Goal: Task Accomplishment & Management: Manage account settings

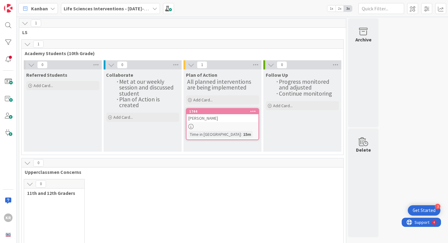
click at [84, 123] on div "Referred Students Add Card..." at bounding box center [63, 111] width 78 height 82
click at [44, 83] on span "Add Card..." at bounding box center [44, 85] width 20 height 5
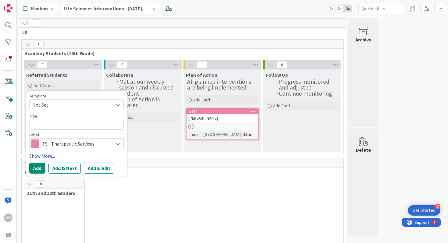
type textarea "x"
type textarea "[PERSON_NAME]"
click at [102, 125] on textarea "[PERSON_NAME]" at bounding box center [76, 124] width 95 height 11
type textarea "x"
type textarea "[PERSON_NAME]"
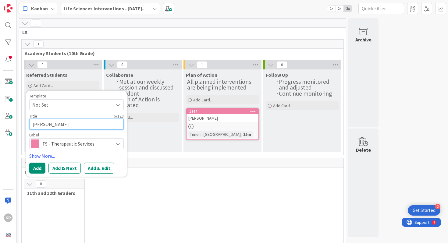
paste textarea "[PERSON_NAME]"
type textarea "x"
type textarea "[PERSON_NAME], [PERSON_NAME]"
click at [73, 124] on textarea "[PERSON_NAME], [PERSON_NAME]" at bounding box center [76, 124] width 95 height 11
click at [41, 125] on textarea "[PERSON_NAME], [PERSON_NAME]" at bounding box center [76, 124] width 95 height 11
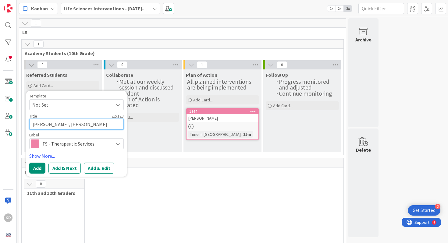
click at [41, 125] on textarea "[PERSON_NAME], [PERSON_NAME]" at bounding box center [76, 124] width 95 height 11
type textarea "x"
type textarea "[PERSON_NAME]"
click at [54, 125] on textarea "[PERSON_NAME]" at bounding box center [76, 124] width 95 height 11
type textarea "x"
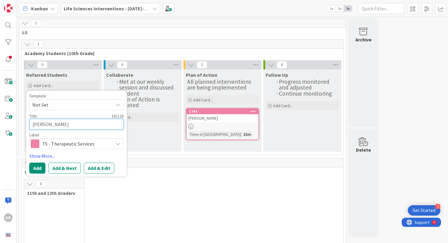
type textarea "[PERSON_NAME]-, [PERSON_NAME]"
paste textarea "[PERSON_NAME]"
type textarea "x"
type textarea "[PERSON_NAME], [PERSON_NAME]"
click at [75, 123] on textarea "[PERSON_NAME], [PERSON_NAME]" at bounding box center [76, 124] width 95 height 11
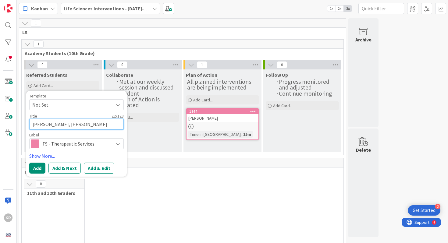
click at [75, 123] on textarea "[PERSON_NAME], [PERSON_NAME]" at bounding box center [76, 124] width 95 height 11
type textarea "x"
type textarea "[PERSON_NAME],"
type textarea "x"
type textarea "[PERSON_NAME]"
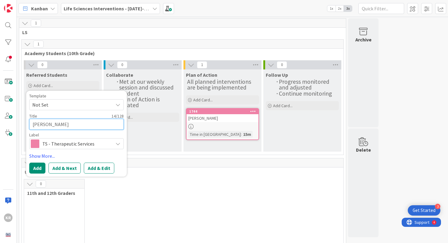
click at [34, 124] on textarea "[PERSON_NAME]" at bounding box center [76, 124] width 95 height 11
paste textarea "ALIVIA"
type textarea "x"
type textarea "[PERSON_NAME]"
type textarea "x"
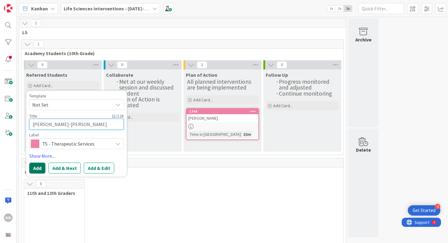
type textarea "[PERSON_NAME]-[PERSON_NAME]"
click at [43, 168] on button "Add" at bounding box center [37, 168] width 16 height 11
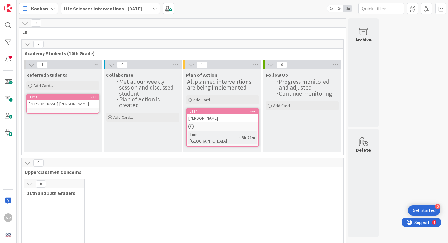
click at [49, 141] on div "Referred Students Add Card... Template Not Set Title 0 / 128 Label TS - Therape…" at bounding box center [63, 111] width 78 height 82
click at [44, 87] on span "Add Card..." at bounding box center [44, 85] width 20 height 5
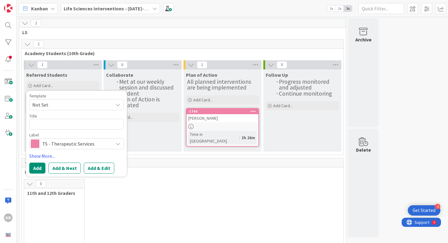
click at [134, 51] on span "Academy Students (10th Grade)" at bounding box center [180, 53] width 311 height 6
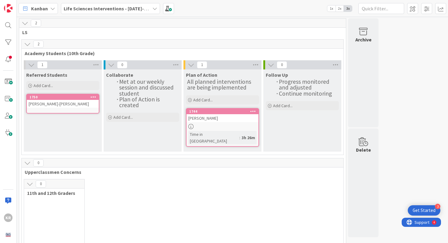
click at [134, 48] on div "2" at bounding box center [183, 44] width 322 height 9
click at [45, 113] on link "1750 [PERSON_NAME]-[PERSON_NAME]" at bounding box center [62, 104] width 73 height 20
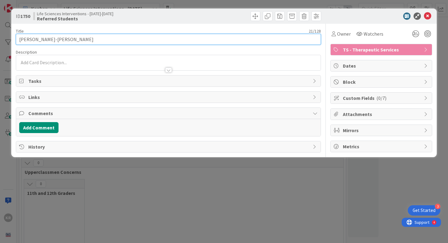
click at [43, 39] on input "[PERSON_NAME]-[PERSON_NAME]" at bounding box center [169, 39] width 306 height 11
click at [44, 38] on input "[PERSON_NAME]" at bounding box center [169, 39] width 306 height 11
paste input "[PERSON_NAME]"
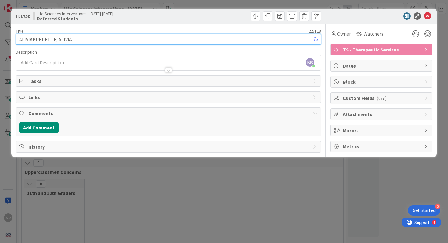
click at [30, 40] on input "ALIVIABURDETTE, ALIVIA" at bounding box center [169, 39] width 306 height 11
click at [62, 40] on input "[PERSON_NAME], [PERSON_NAME]" at bounding box center [169, 39] width 306 height 11
type input "[PERSON_NAME]"
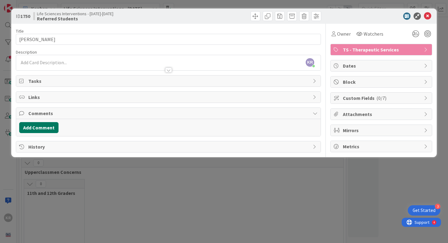
click at [49, 130] on button "Add Comment" at bounding box center [38, 127] width 39 height 11
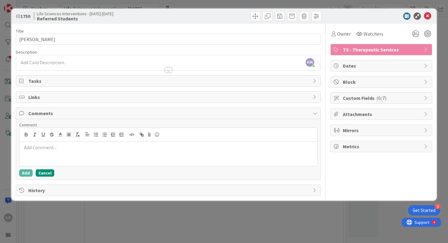
click at [46, 176] on button "Cancel" at bounding box center [45, 173] width 19 height 7
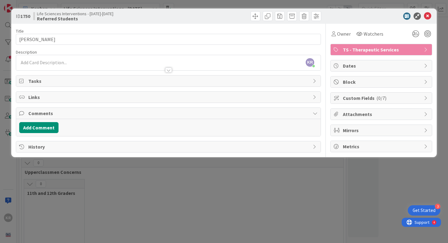
click at [336, 193] on div "ID 1750 Life Sciences Interventions - [DATE]-[DATE] Referred Students Title 15 …" at bounding box center [224, 121] width 448 height 243
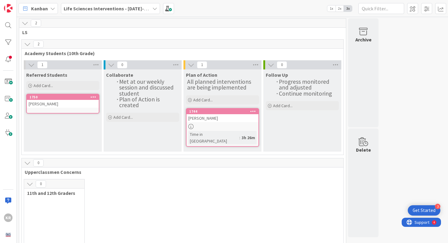
click at [78, 127] on div "Referred Students Add Card... Template Not Set Title 0 / 128 Label TS - Therape…" at bounding box center [63, 111] width 78 height 82
click at [53, 83] on div "Add Card..." at bounding box center [62, 85] width 73 height 9
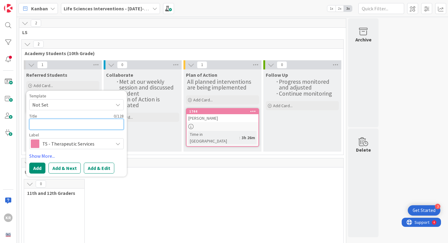
paste textarea "[PERSON_NAME]"
type textarea "x"
type textarea "[PERSON_NAME]"
click at [51, 126] on textarea "[PERSON_NAME]" at bounding box center [76, 124] width 95 height 11
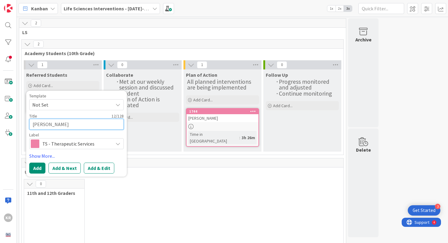
type textarea "x"
type textarea "[PERSON_NAME],"
type textarea "x"
type textarea "[PERSON_NAME]"
paste textarea "[PERSON_NAME]"
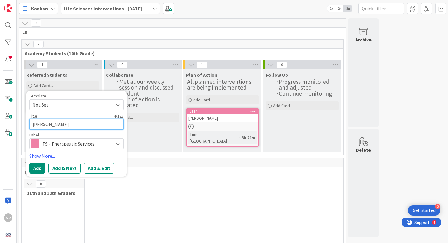
type textarea "x"
type textarea "DARIANNEAL"
type textarea "x"
type textarea "[PERSON_NAME]"
click at [37, 170] on button "Add" at bounding box center [37, 168] width 16 height 11
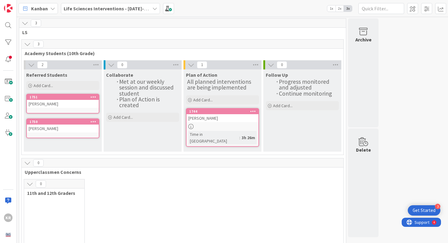
click at [80, 145] on div "Referred Students Add Card... Template Not Set Title 0 / 128 Label TS - Therape…" at bounding box center [63, 111] width 78 height 82
click at [96, 65] on icon at bounding box center [96, 64] width 8 height 9
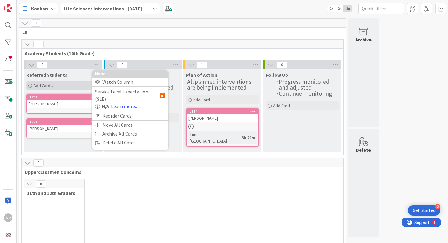
click at [50, 85] on span "Add Card..." at bounding box center [44, 85] width 20 height 5
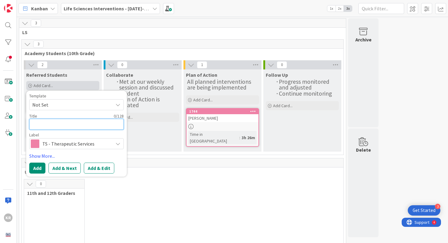
paste textarea "[PERSON_NAME], [PERSON_NAME]"
type textarea "x"
type textarea "[PERSON_NAME], [PERSON_NAME]"
click at [81, 121] on textarea "[PERSON_NAME], [PERSON_NAME]" at bounding box center [76, 124] width 95 height 11
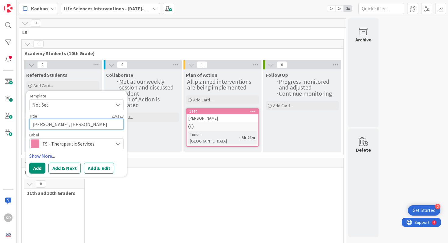
type textarea "x"
type textarea "[PERSON_NAME],"
type textarea "x"
type textarea "[PERSON_NAME]"
click at [33, 125] on textarea "[PERSON_NAME]" at bounding box center [76, 124] width 95 height 11
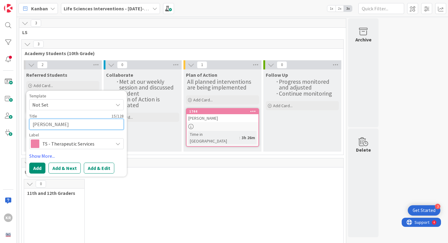
paste textarea "ZAYLIN"
type textarea "x"
type textarea "[PERSON_NAME]"
type textarea "x"
type textarea "[PERSON_NAME]"
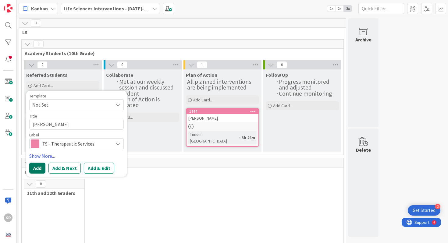
click at [40, 168] on button "Add" at bounding box center [37, 168] width 16 height 11
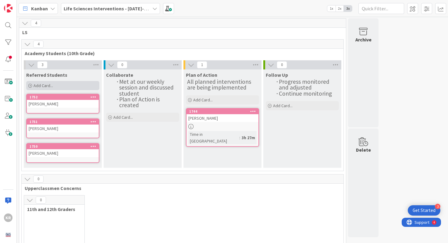
click at [52, 85] on span "Add Card..." at bounding box center [44, 85] width 20 height 5
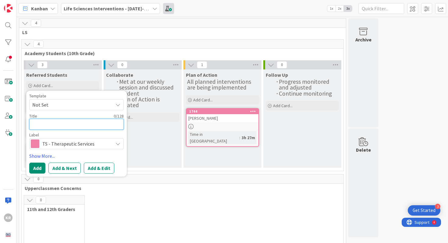
paste textarea "[PERSON_NAME]"
type textarea "x"
type textarea "[PERSON_NAME]"
type textarea "x"
type textarea "[PERSON_NAME]"
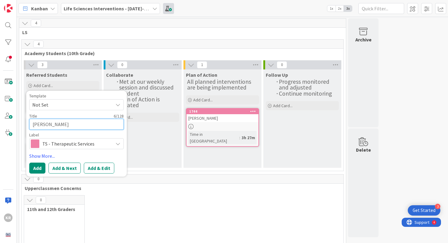
type textarea "x"
type textarea "[PERSON_NAME]"
type textarea "x"
type textarea "[PERSON_NAME]"
type textarea "x"
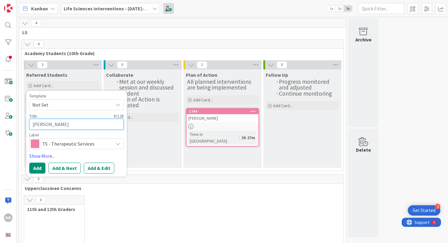
type textarea "[PERSON_NAME]"
type textarea "x"
type textarea "[PERSON_NAME]"
type textarea "x"
type textarea "[PERSON_NAME]"
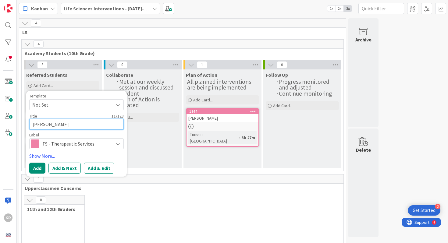
type textarea "x"
type textarea "[PERSON_NAME]"
type textarea "x"
type textarea "[PERSON_NAME]"
type textarea "x"
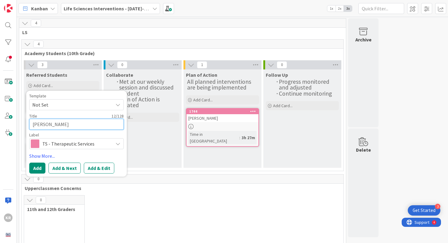
type textarea "[PERSON_NAME]"
type textarea "x"
type textarea "[PERSON_NAME]"
type textarea "x"
type textarea "[PERSON_NAME]"
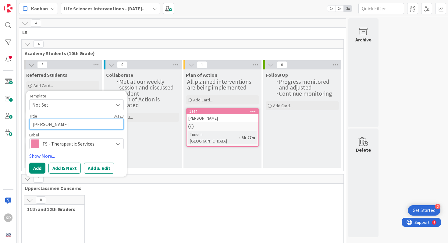
type textarea "x"
type textarea "[PERSON_NAME]"
click at [42, 123] on textarea "[PERSON_NAME]" at bounding box center [76, 124] width 95 height 11
type textarea "x"
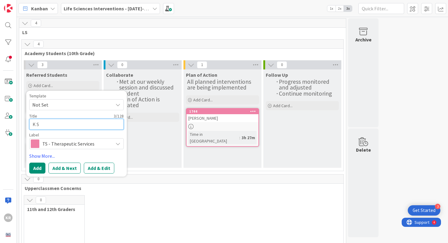
type textarea "Ku S"
type textarea "x"
type textarea "Kuy S"
type textarea "x"
type textarea "[PERSON_NAME]"
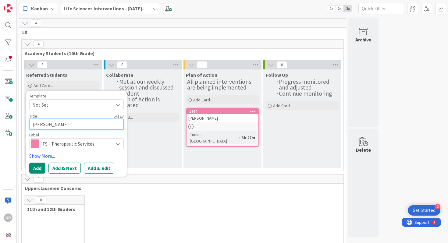
type textarea "x"
type textarea "Kuyli S"
type textarea "x"
type textarea "[PERSON_NAME] S"
type textarea "x"
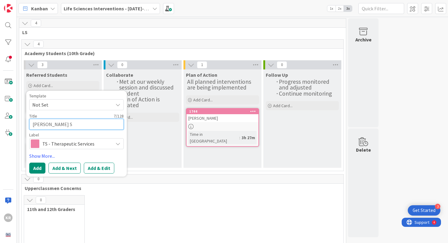
type textarea "[PERSON_NAME] S"
type textarea "x"
type textarea "[PERSON_NAME] S"
type textarea "x"
type textarea "Kuyli S"
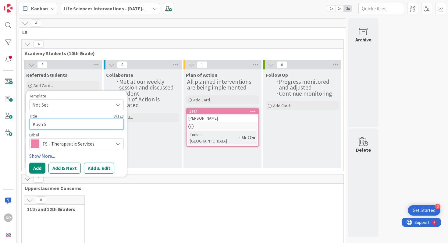
type textarea "x"
type textarea "[PERSON_NAME]"
type textarea "x"
type textarea "Kuy S"
type textarea "x"
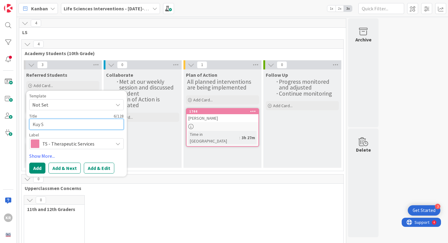
type textarea "Ku S"
type textarea "x"
type textarea "[PERSON_NAME]"
type textarea "x"
type textarea "Kyli S"
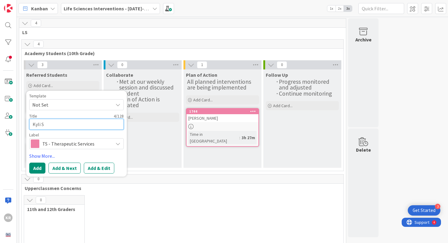
type textarea "x"
type textarea "[PERSON_NAME]"
type textarea "x"
type textarea "[PERSON_NAME]"
type textarea "x"
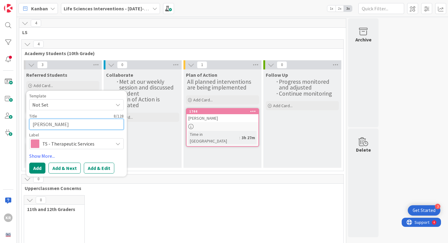
type textarea "[PERSON_NAME]"
type textarea "x"
type textarea "[PERSON_NAME]"
type textarea "x"
type textarea "[PERSON_NAME]"
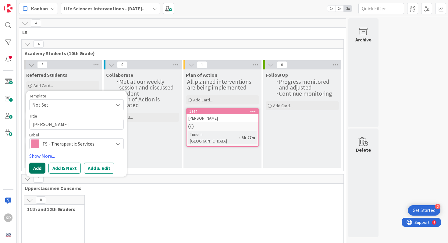
click at [38, 169] on button "Add" at bounding box center [37, 168] width 16 height 11
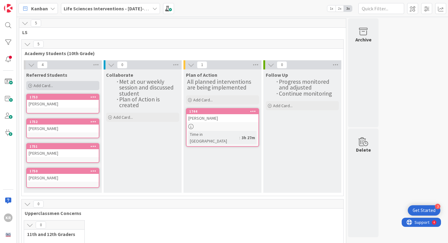
click at [62, 88] on div "Add Card..." at bounding box center [62, 85] width 73 height 9
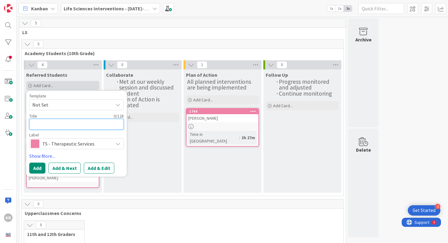
paste textarea "[PERSON_NAME]"
type textarea "x"
type textarea "[PERSON_NAME]"
click at [54, 125] on textarea "[PERSON_NAME]" at bounding box center [76, 124] width 95 height 11
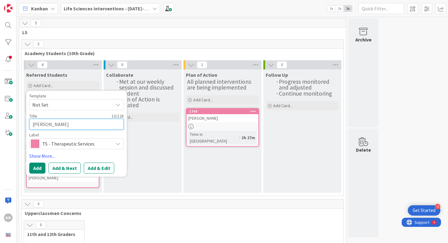
type textarea "x"
type textarea "ARRISH,"
type textarea "x"
type textarea "ARRISH"
click at [32, 125] on textarea "ARRISH" at bounding box center [76, 124] width 95 height 11
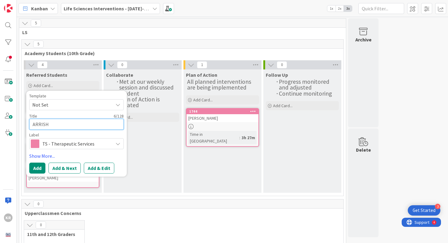
paste textarea ", JULIAARRISH"
type textarea "x"
type textarea "[PERSON_NAME]"
type textarea "x"
type textarea "[PERSON_NAME], [PERSON_NAME]"
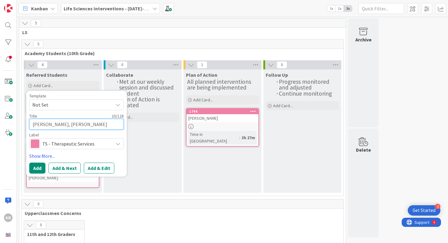
click at [48, 126] on textarea "[PERSON_NAME], [PERSON_NAME]" at bounding box center [76, 124] width 95 height 11
type textarea "x"
type textarea "ARRISHJULIA ARRISH"
type textarea "x"
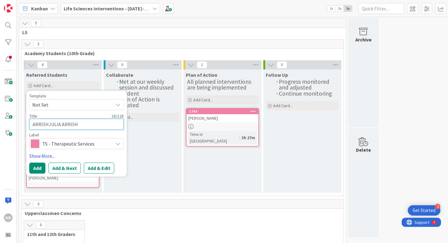
type textarea "ARRISJULIA ARRISH"
type textarea "x"
type textarea "ARRIJULIA ARRISH"
type textarea "x"
type textarea "ARRJULIA ARRISH"
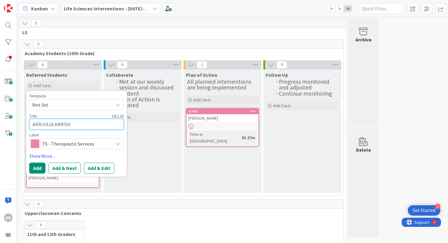
type textarea "x"
type textarea "ARJULIA ARRISH"
type textarea "x"
type textarea "[PERSON_NAME]"
type textarea "x"
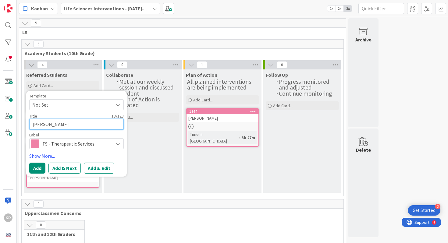
type textarea "[PERSON_NAME]"
click at [46, 124] on textarea "[PERSON_NAME]" at bounding box center [76, 124] width 95 height 11
type textarea "x"
type textarea "[PERSON_NAME]"
click at [41, 167] on button "Add" at bounding box center [37, 168] width 16 height 11
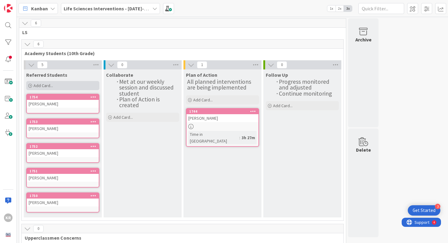
click at [64, 86] on div "Add Card..." at bounding box center [62, 85] width 73 height 9
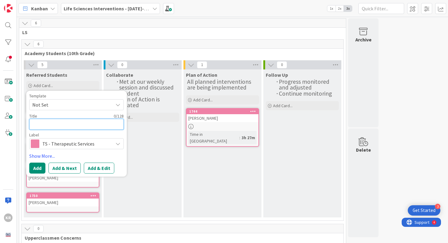
paste textarea "[PERSON_NAME]"
type textarea "x"
type textarea "[PERSON_NAME]"
click at [56, 126] on textarea "[PERSON_NAME]" at bounding box center [76, 124] width 95 height 11
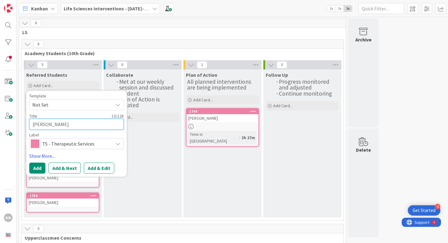
type textarea "x"
type textarea "[PERSON_NAME],"
type textarea "x"
type textarea "[PERSON_NAME]"
click at [35, 127] on textarea "[PERSON_NAME]" at bounding box center [76, 124] width 95 height 11
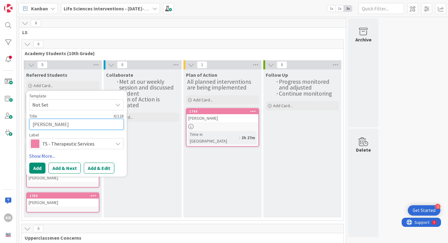
paste textarea "[PERSON_NAME]"
type textarea "x"
type textarea "GAVINPARTIN"
type textarea "x"
type textarea "[PERSON_NAME]"
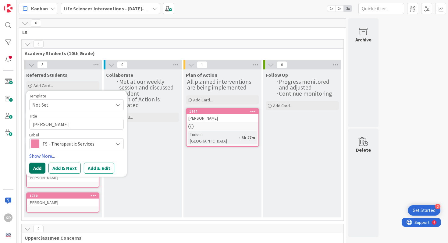
click at [37, 173] on button "Add" at bounding box center [37, 168] width 16 height 11
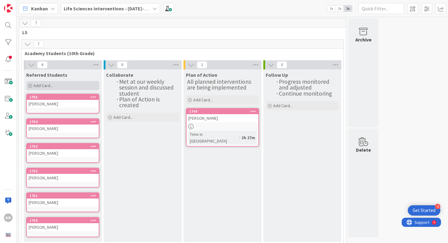
click at [44, 89] on div "Add Card..." at bounding box center [62, 85] width 73 height 9
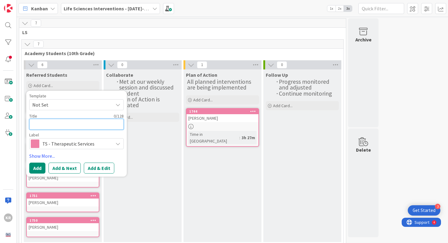
paste textarea "[PERSON_NAME]"
type textarea "x"
type textarea "[PERSON_NAME]"
click at [71, 124] on textarea "[PERSON_NAME]" at bounding box center [76, 124] width 95 height 11
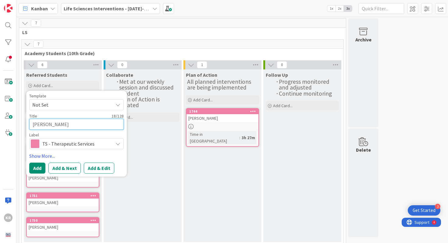
type textarea "x"
type textarea "[PERSON_NAME],"
type textarea "x"
type textarea "[PERSON_NAME]"
click at [32, 124] on textarea "[PERSON_NAME]" at bounding box center [76, 124] width 95 height 11
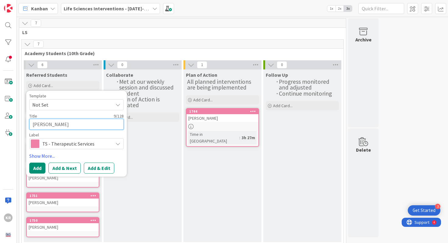
paste textarea "[PERSON_NAME]"
type textarea "x"
type textarea "BREANNASMALLWOOD"
type textarea "x"
type textarea "[PERSON_NAME]"
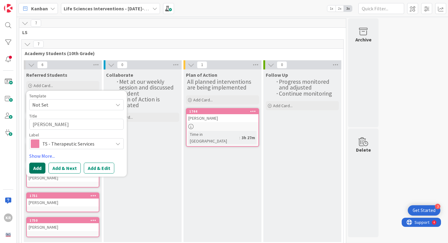
click at [36, 173] on button "Add" at bounding box center [37, 168] width 16 height 11
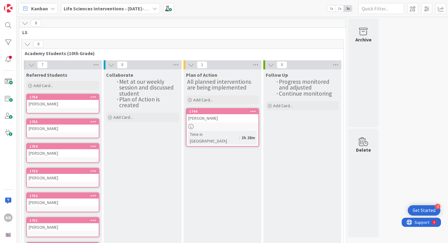
click at [83, 94] on link "1756 [PERSON_NAME]" at bounding box center [62, 104] width 73 height 20
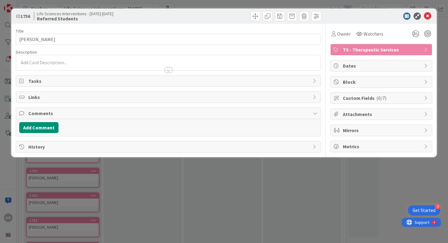
click at [80, 86] on div "Tasks" at bounding box center [168, 81] width 305 height 11
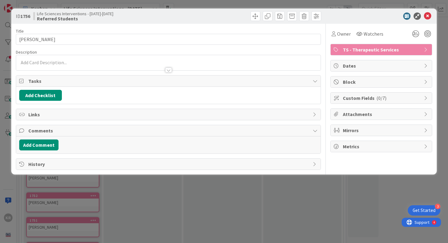
click at [80, 224] on div "ID 1756 Life Sciences Interventions - [DATE]-[DATE] Referred Students Title 17 …" at bounding box center [224, 121] width 448 height 243
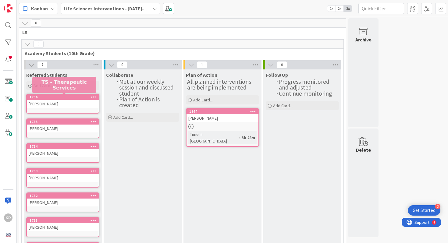
click at [61, 86] on div "Add Card..." at bounding box center [62, 85] width 73 height 9
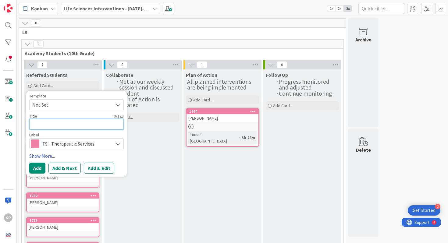
paste textarea "[PERSON_NAME]"
type textarea "x"
type textarea "[PERSON_NAME]"
click at [51, 125] on textarea "[PERSON_NAME]" at bounding box center [76, 124] width 95 height 11
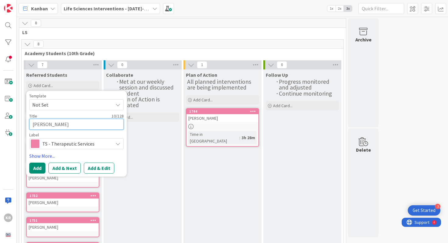
type textarea "x"
type textarea "[PERSON_NAME],"
type textarea "x"
type textarea "[PERSON_NAME]"
click at [34, 124] on textarea "[PERSON_NAME]" at bounding box center [76, 124] width 95 height 11
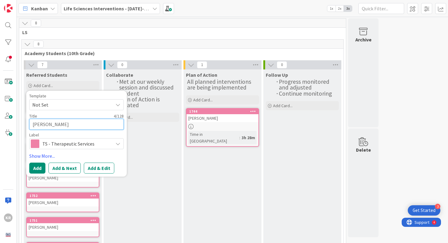
paste textarea "[PERSON_NAME]"
type textarea "x"
type textarea "EDDYSOTO"
type textarea "x"
type textarea "[PERSON_NAME]"
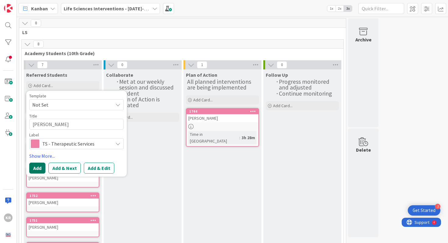
click at [40, 170] on button "Add" at bounding box center [37, 168] width 16 height 11
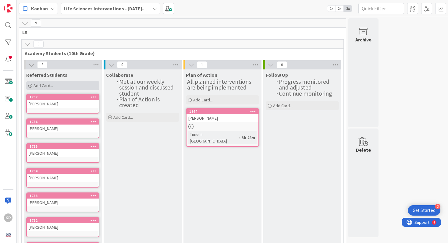
click at [63, 88] on div "Add Card..." at bounding box center [62, 85] width 73 height 9
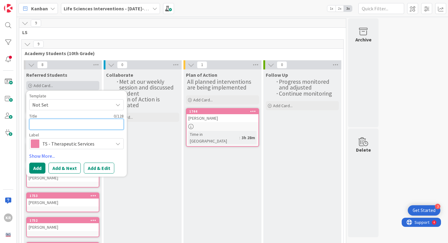
paste textarea "WATZLAWICK, [GEOGRAPHIC_DATA]"
type textarea "x"
type textarea "WATZLAWICK, [GEOGRAPHIC_DATA]"
click at [61, 126] on textarea "WATZLAWICK, [GEOGRAPHIC_DATA]" at bounding box center [76, 124] width 95 height 11
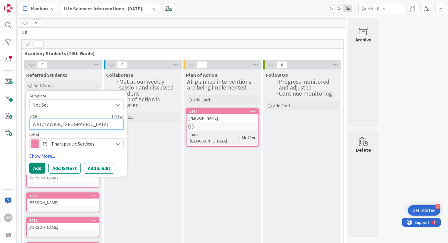
click at [66, 129] on textarea "WATZLAWICK, [GEOGRAPHIC_DATA]" at bounding box center [76, 124] width 95 height 11
type textarea "x"
type textarea "WATZLAWICK,"
type textarea "x"
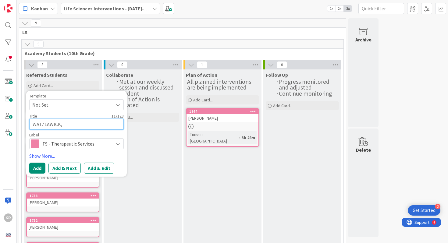
type textarea "WATZLAWICK"
click at [32, 124] on textarea "WATZLAWICK" at bounding box center [76, 124] width 95 height 11
paste textarea "AYDEN"
type textarea "x"
type textarea "AYDENWATZLAWICK"
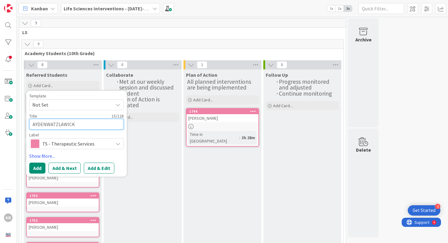
type textarea "x"
type textarea "[PERSON_NAME]"
click at [37, 163] on button "Add" at bounding box center [37, 168] width 16 height 11
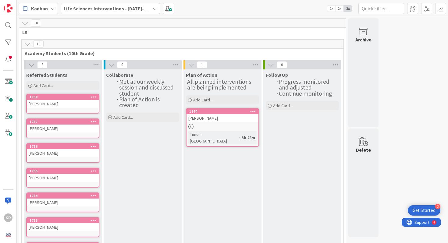
click at [66, 90] on div "Add Card..." at bounding box center [62, 85] width 73 height 9
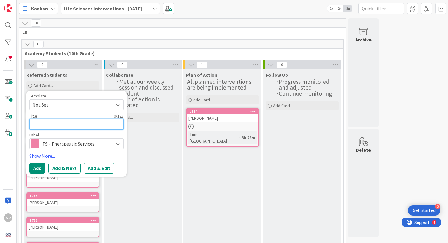
paste textarea "[PERSON_NAME] [PERSON_NAME]"
type textarea "x"
type textarea "[PERSON_NAME] [PERSON_NAME]"
click at [84, 121] on textarea "[PERSON_NAME] [PERSON_NAME]" at bounding box center [76, 124] width 95 height 11
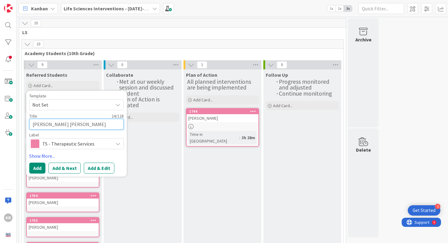
type textarea "x"
type textarea "[PERSON_NAME],"
type textarea "x"
type textarea "[PERSON_NAME]"
click at [34, 121] on textarea "[PERSON_NAME]" at bounding box center [76, 124] width 95 height 11
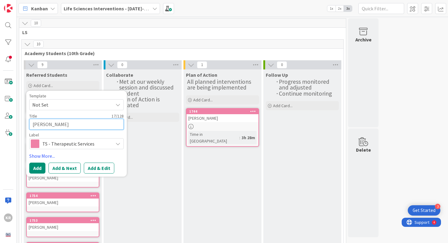
paste textarea "[PERSON_NAME]"
type textarea "x"
type textarea "HALEYVANWINKLE [PERSON_NAME]"
type textarea "x"
type textarea "[PERSON_NAME]"
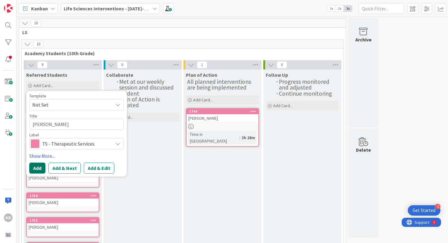
click at [37, 173] on button "Add" at bounding box center [37, 168] width 16 height 11
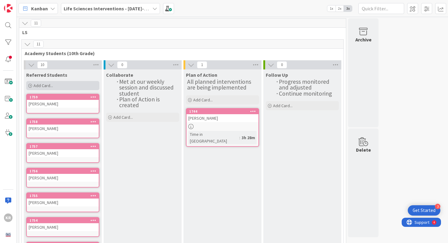
click at [79, 82] on div "Add Card..." at bounding box center [62, 85] width 73 height 9
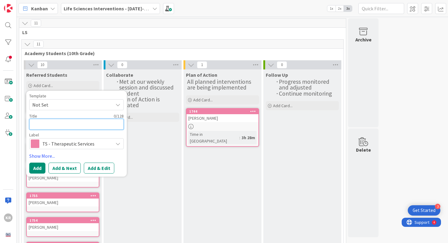
paste textarea "[PERSON_NAME]"
type textarea "x"
type textarea "[PERSON_NAME]"
click at [63, 124] on textarea "[PERSON_NAME]" at bounding box center [76, 124] width 95 height 11
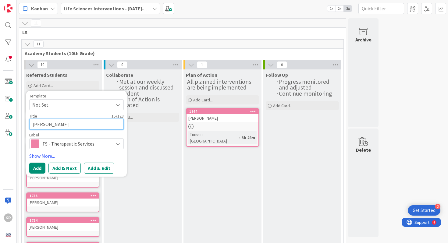
type textarea "x"
type textarea "[PERSON_NAME],"
type textarea "x"
type textarea "[PERSON_NAME]"
click at [33, 126] on textarea "[PERSON_NAME]" at bounding box center [76, 124] width 95 height 11
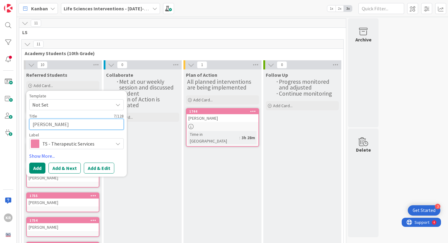
paste textarea "JAYDEN"
type textarea "x"
type textarea "JAYDENSIMMONS"
type textarea "x"
type textarea "[PERSON_NAME]"
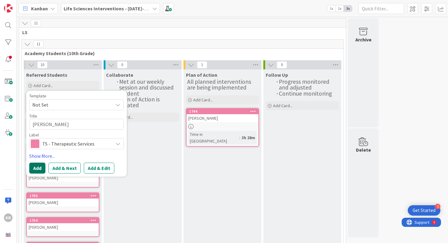
click at [39, 170] on button "Add" at bounding box center [37, 168] width 16 height 11
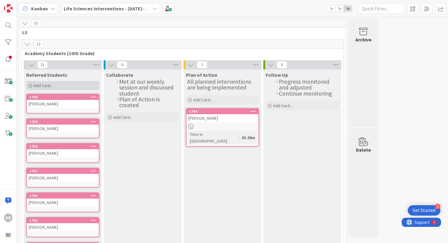
click at [34, 85] on span "Add Card..." at bounding box center [44, 85] width 20 height 5
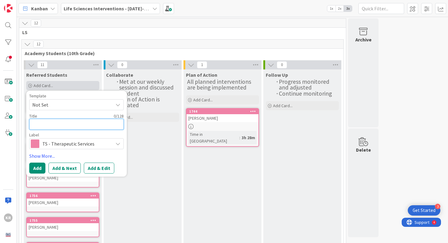
paste textarea "[PERSON_NAME][GEOGRAPHIC_DATA]"
type textarea "x"
click at [64, 121] on textarea "[PERSON_NAME][GEOGRAPHIC_DATA]" at bounding box center [76, 124] width 95 height 11
type textarea "[PERSON_NAME],"
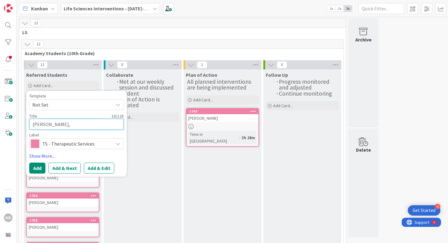
type textarea "x"
type textarea "[PERSON_NAME],="
type textarea "x"
type textarea "[PERSON_NAME],=="
type textarea "x"
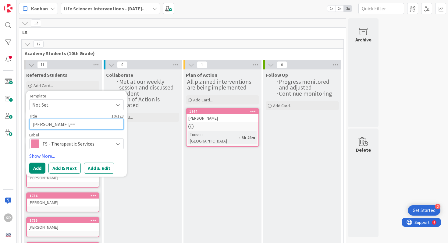
type textarea "[PERSON_NAME],="
type textarea "x"
type textarea "[PERSON_NAME],"
click at [32, 127] on textarea "[PERSON_NAME]" at bounding box center [76, 124] width 95 height 11
paste textarea "LINCOLN"
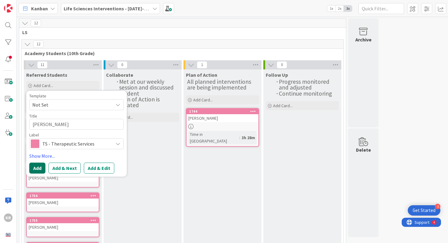
click at [35, 165] on button "Add" at bounding box center [37, 168] width 16 height 11
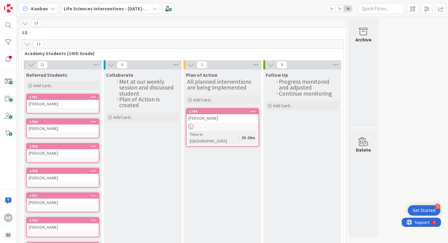
click at [62, 80] on div "Referred Students Add Card... Template Not Set Title 0 / 128 Label TS - Therape…" at bounding box center [63, 81] width 78 height 22
click at [59, 86] on div "Add Card..." at bounding box center [62, 85] width 73 height 9
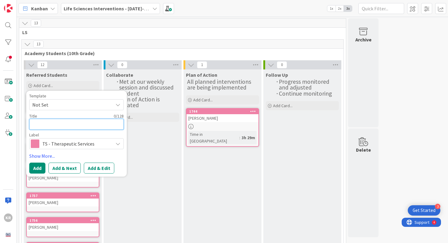
paste textarea "[PERSON_NAME]"
click at [61, 127] on textarea "[PERSON_NAME]" at bounding box center [76, 124] width 95 height 11
click at [34, 124] on textarea "[PERSON_NAME]" at bounding box center [76, 124] width 95 height 11
paste textarea "JAYDEN"
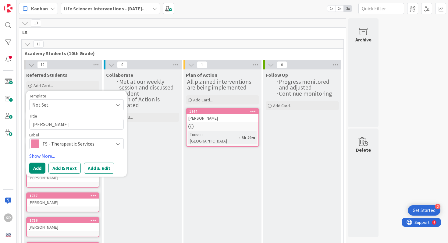
click at [34, 174] on div "Template Not Set Title 14 / 128 [PERSON_NAME] Label TS - Therapeutic Services S…" at bounding box center [76, 134] width 101 height 86
click at [34, 173] on button "Add" at bounding box center [37, 168] width 16 height 11
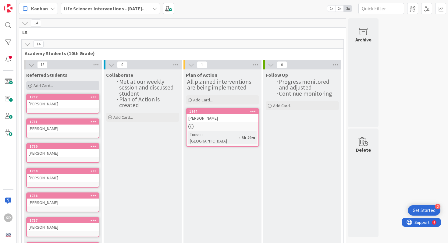
click at [72, 88] on div "Add Card..." at bounding box center [62, 85] width 73 height 9
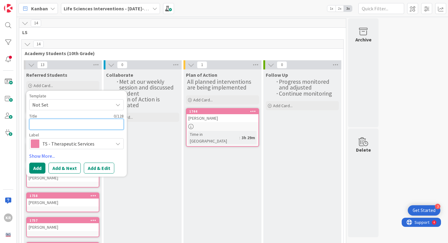
paste textarea "[PERSON_NAME]"
click at [57, 121] on textarea "[PERSON_NAME]" at bounding box center [76, 124] width 95 height 11
click at [35, 125] on textarea "[PERSON_NAME]" at bounding box center [76, 124] width 95 height 11
paste textarea "[PERSON_NAME]"
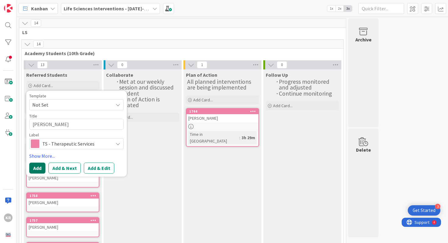
click at [38, 168] on button "Add" at bounding box center [37, 168] width 16 height 11
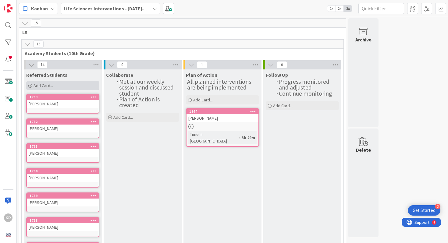
click at [58, 84] on div "Add Card..." at bounding box center [62, 85] width 73 height 9
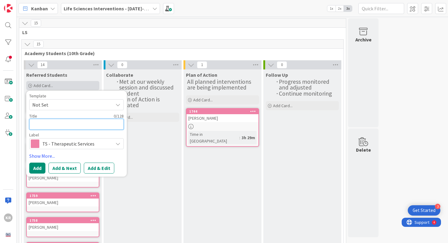
paste textarea "[PERSON_NAME]"
click at [63, 127] on textarea "[PERSON_NAME]" at bounding box center [76, 124] width 95 height 11
click at [33, 125] on textarea "[PERSON_NAME]" at bounding box center [76, 124] width 95 height 11
paste textarea "[PERSON_NAME]"
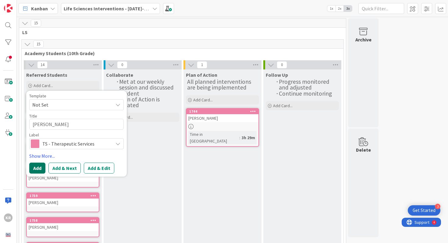
click at [43, 169] on button "Add" at bounding box center [37, 168] width 16 height 11
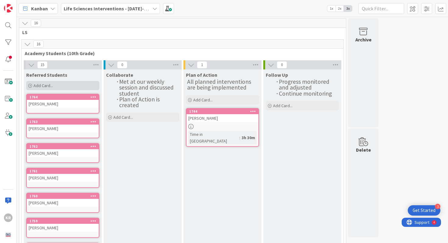
click at [36, 85] on span "Add Card..." at bounding box center [44, 85] width 20 height 5
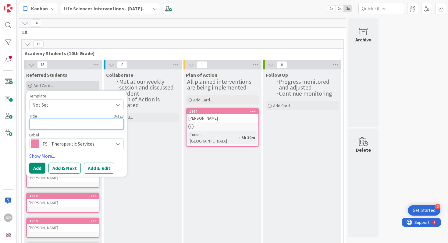
paste textarea "[PERSON_NAME]"
click at [58, 127] on textarea "[PERSON_NAME]" at bounding box center [76, 124] width 95 height 11
click at [34, 123] on textarea "[PERSON_NAME]" at bounding box center [76, 124] width 95 height 11
paste textarea "[PERSON_NAME]"
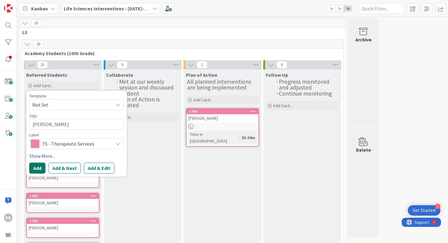
click at [41, 169] on button "Add" at bounding box center [37, 168] width 16 height 11
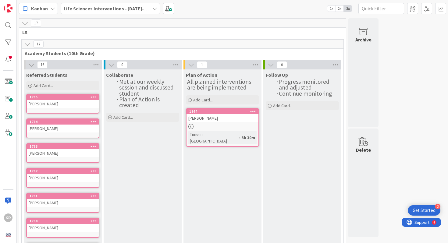
click at [208, 127] on div at bounding box center [223, 126] width 72 height 5
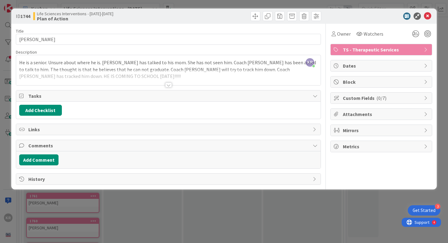
click at [142, 201] on div "ID 1744 Life Sciences Interventions - [DATE]-[DATE] Plan of Action Title 11 / 1…" at bounding box center [224, 121] width 448 height 243
